Goal: Communication & Community: Answer question/provide support

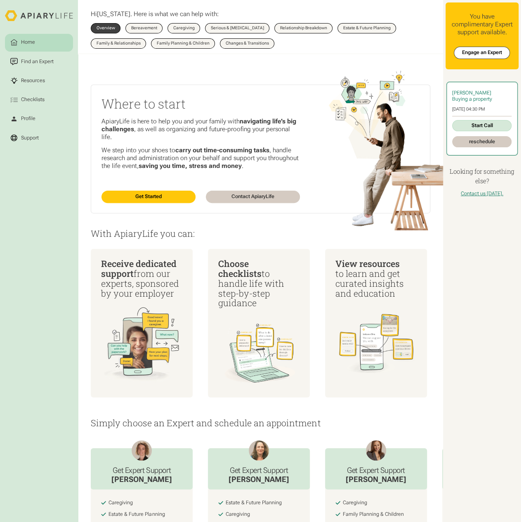
click at [481, 126] on link "Start Call" at bounding box center [481, 125] width 59 height 11
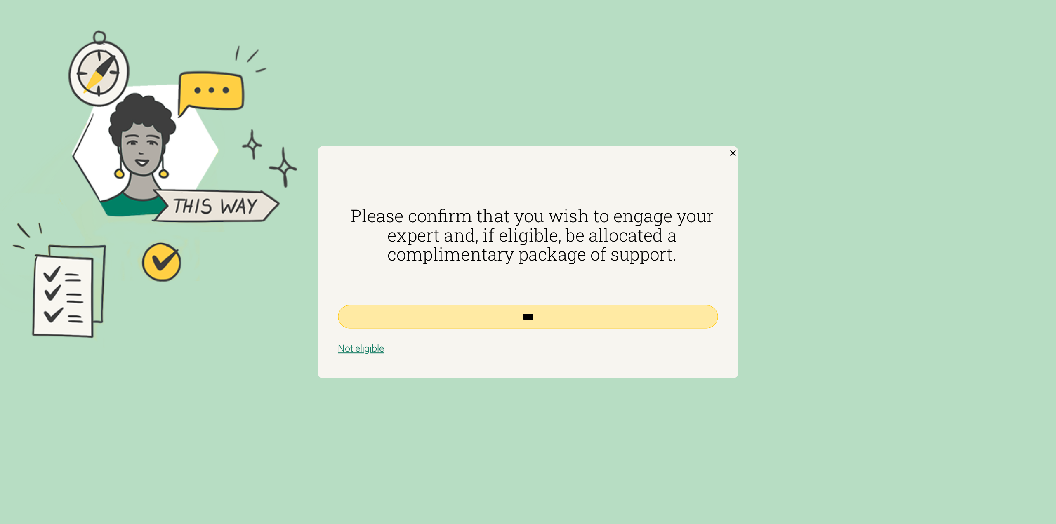
click at [529, 320] on input "***" at bounding box center [528, 317] width 380 height 24
